Goal: Information Seeking & Learning: Learn about a topic

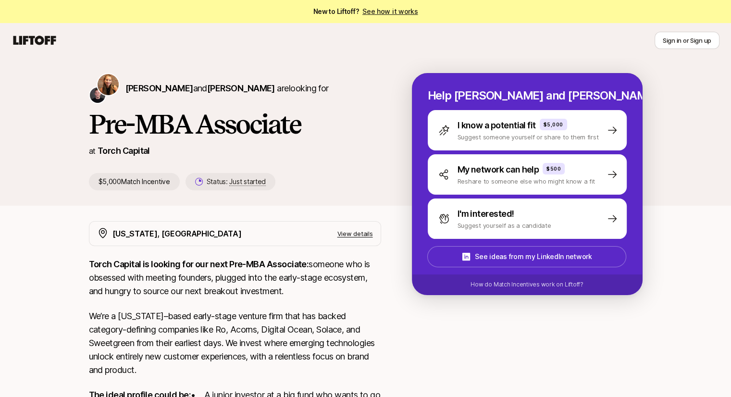
click at [213, 288] on p "Torch Capital is looking for our next Pre-MBA Associate: someone who is obsesse…" at bounding box center [235, 277] width 292 height 40
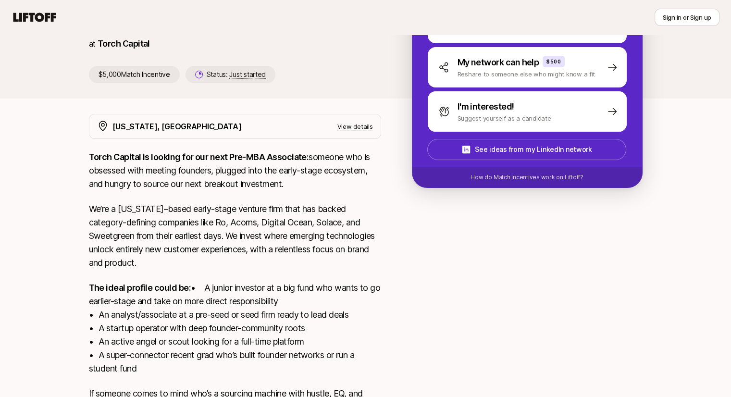
scroll to position [108, 0]
click at [190, 316] on p "The ideal profile could be: • A junior investor at a big fund who wants to go e…" at bounding box center [235, 328] width 292 height 94
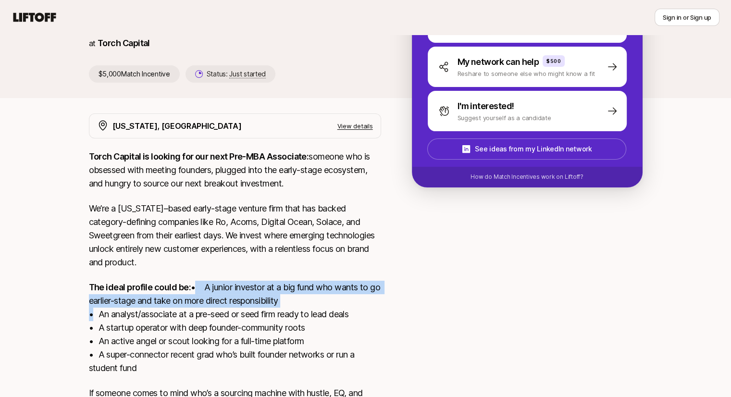
click at [190, 316] on p "The ideal profile could be: • A junior investor at a big fund who wants to go e…" at bounding box center [235, 328] width 292 height 94
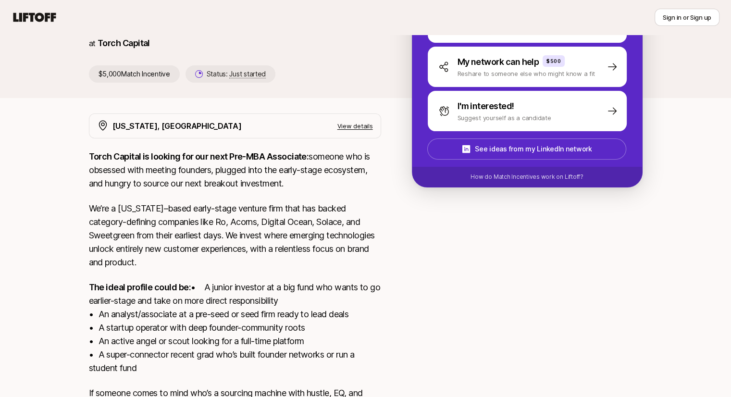
click at [229, 339] on p "The ideal profile could be: • A junior investor at a big fund who wants to go e…" at bounding box center [235, 328] width 292 height 94
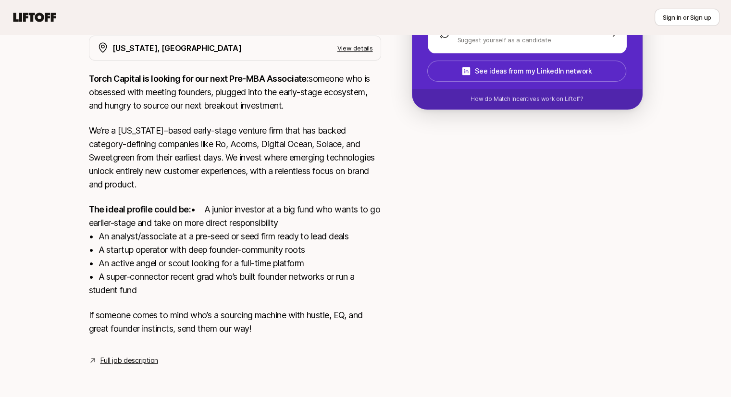
scroll to position [0, 0]
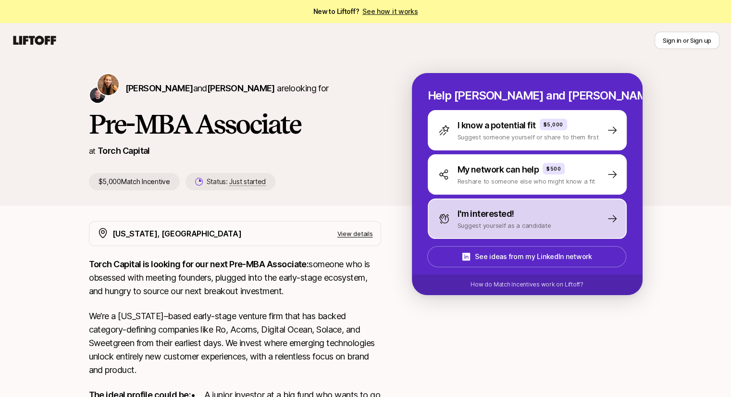
click at [490, 221] on p "Suggest yourself as a candidate" at bounding box center [504, 226] width 94 height 10
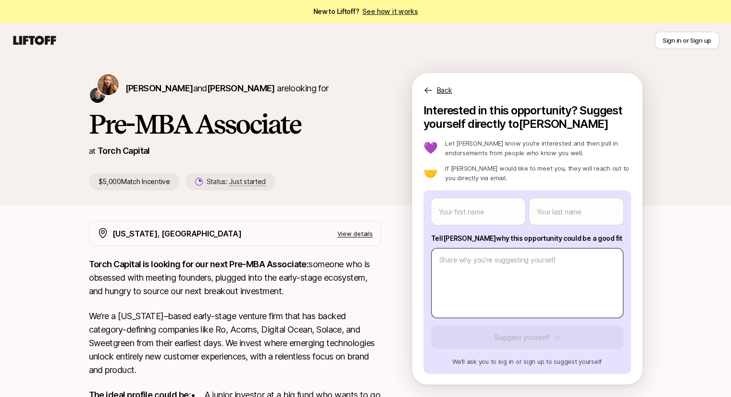
scroll to position [0, 0]
click at [479, 261] on body "New to Liftoff? See how it works Sign in or Sign up Sign in or Sign up [PERSON_…" at bounding box center [365, 198] width 731 height 397
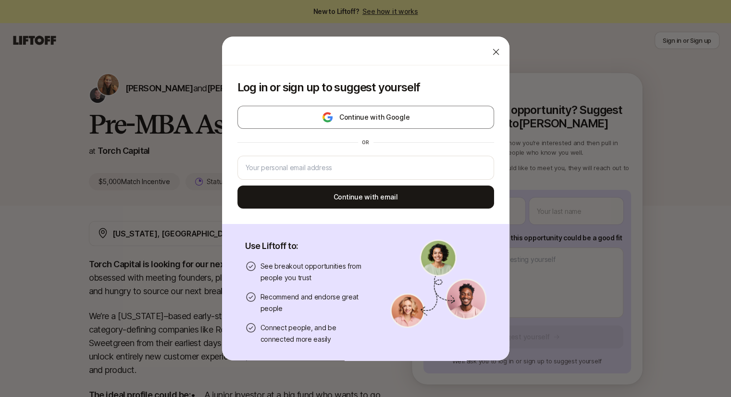
click at [486, 47] on div at bounding box center [495, 51] width 19 height 19
type textarea "x"
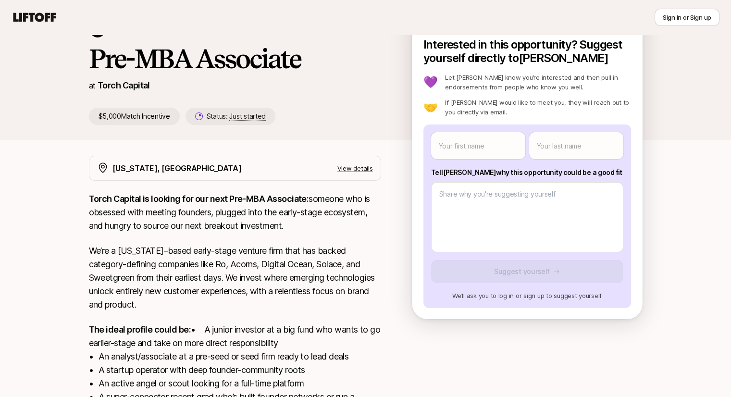
scroll to position [0, 0]
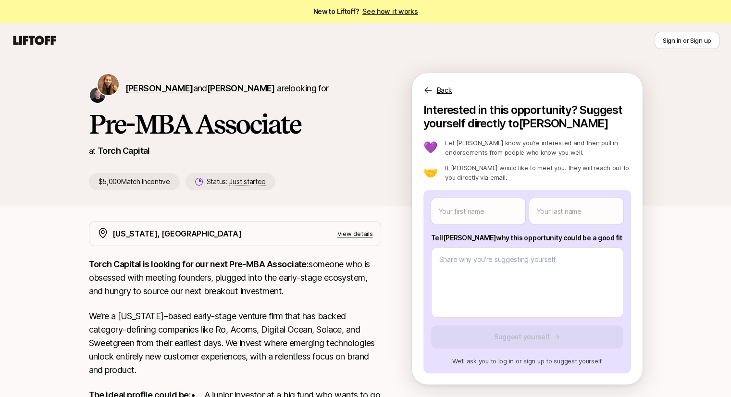
click at [145, 87] on span "[PERSON_NAME]" at bounding box center [159, 88] width 68 height 10
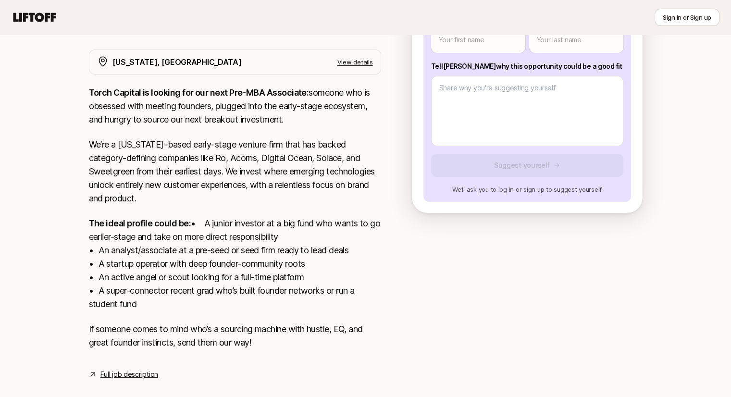
scroll to position [199, 0]
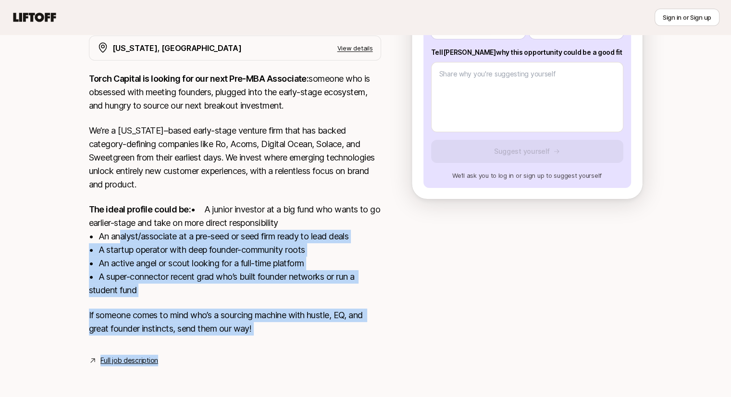
drag, startPoint x: 258, startPoint y: 341, endPoint x: 115, endPoint y: 232, distance: 180.1
click at [115, 232] on div "[US_STATE], [GEOGRAPHIC_DATA] View details Torch Capital is looking for our nex…" at bounding box center [235, 201] width 292 height 331
click at [115, 232] on p "The ideal profile could be: • A junior investor at a big fund who wants to go e…" at bounding box center [235, 250] width 292 height 94
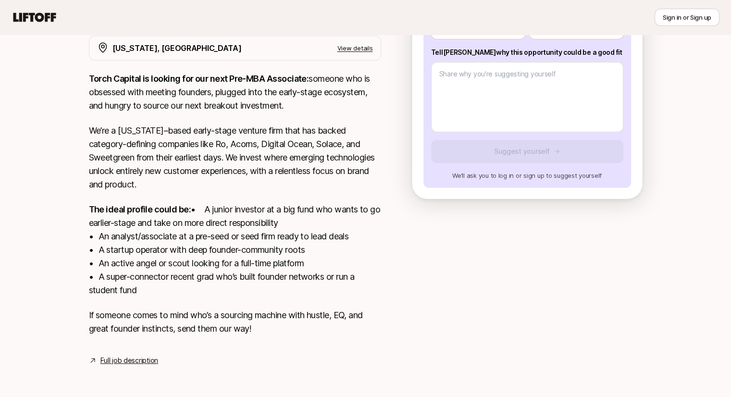
click at [129, 361] on link "Full job description" at bounding box center [129, 361] width 58 height 12
